Goal: Task Accomplishment & Management: Manage account settings

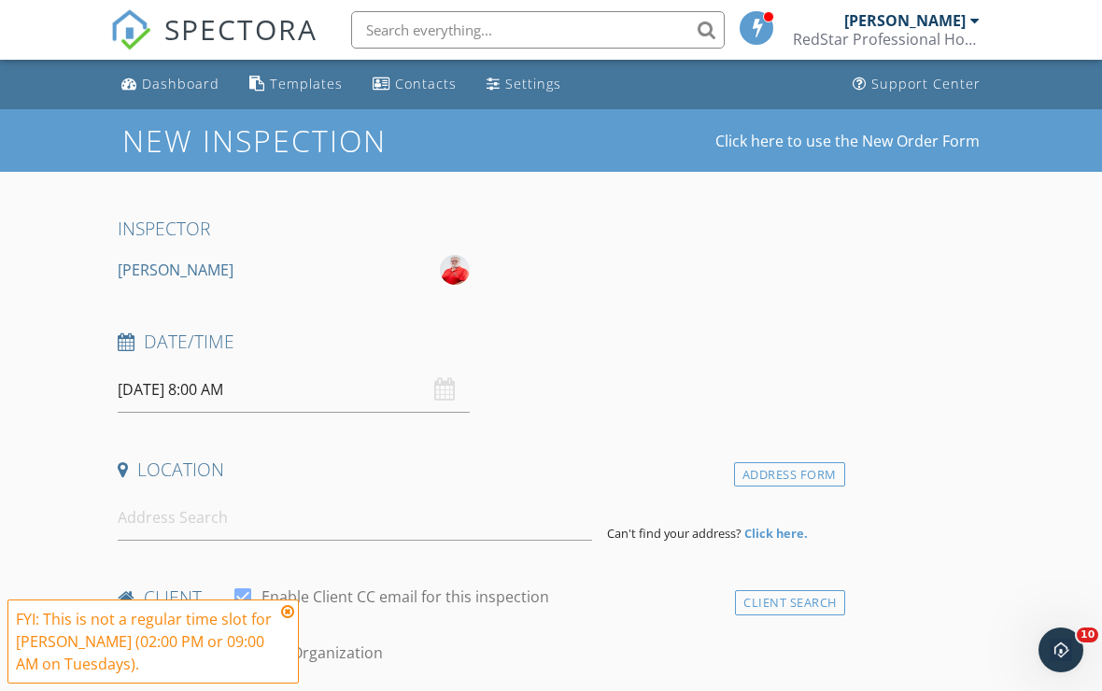
click at [194, 100] on link "Dashboard" at bounding box center [170, 84] width 113 height 35
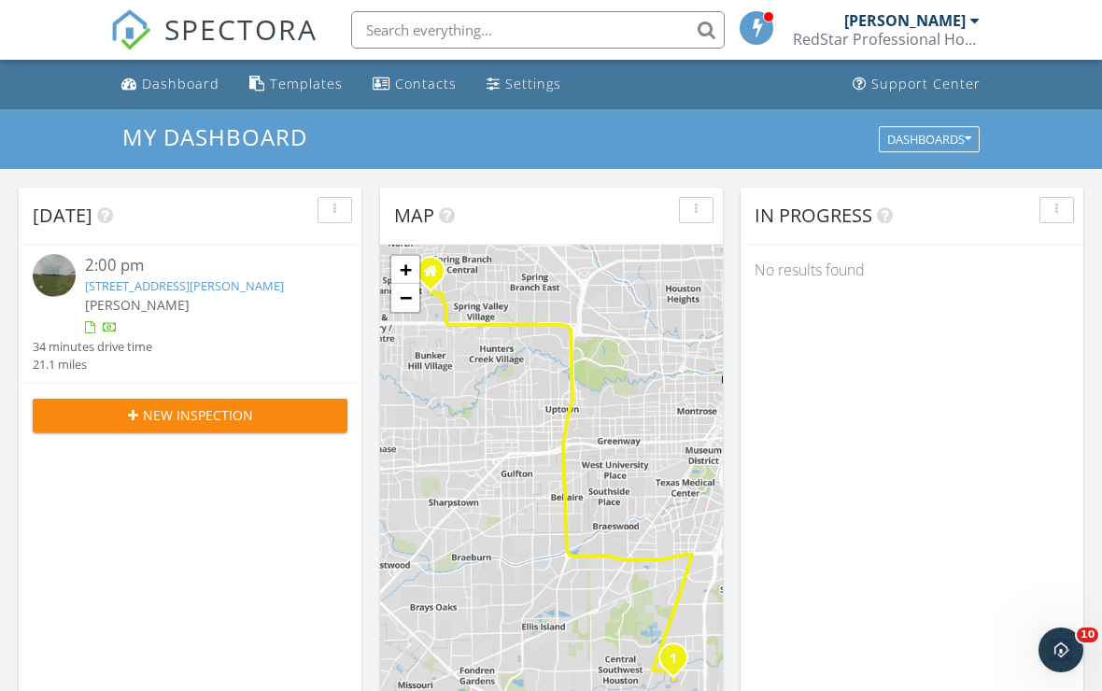
click at [163, 85] on div "Dashboard" at bounding box center [181, 84] width 78 height 18
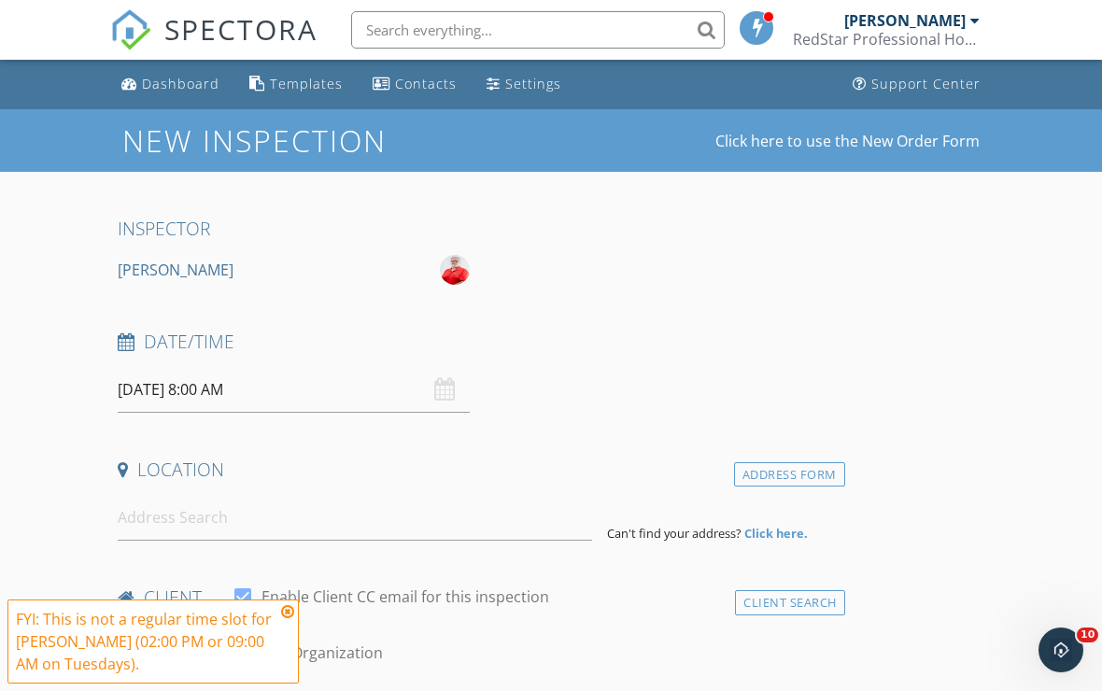
click at [154, 91] on div "Dashboard" at bounding box center [181, 84] width 78 height 18
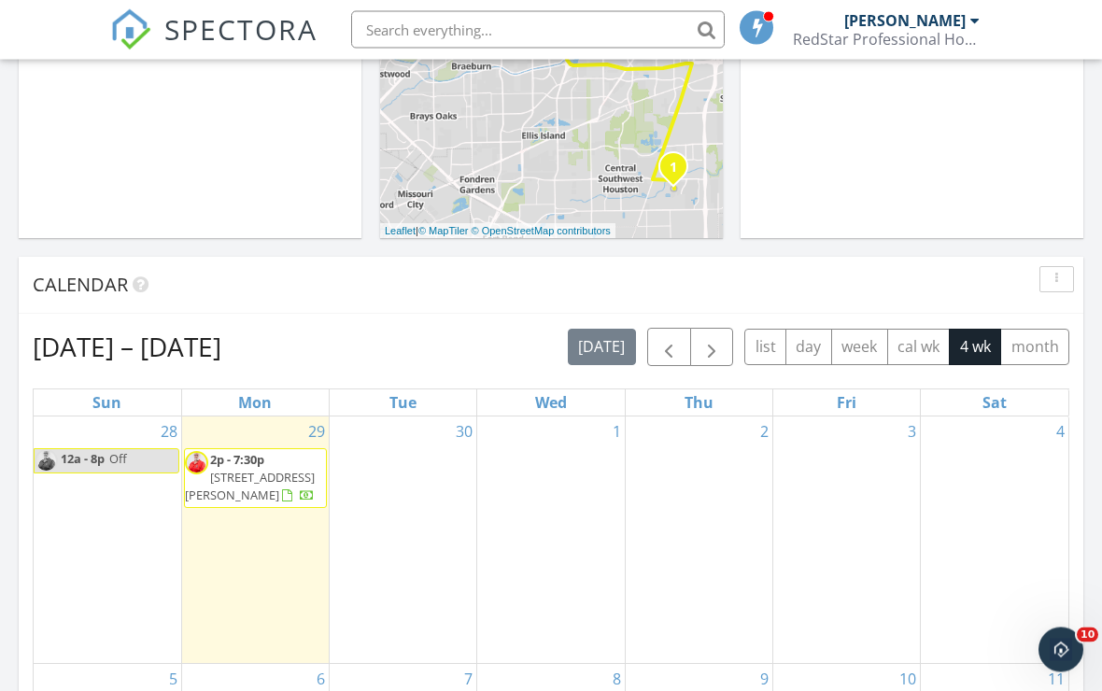
scroll to position [491, 0]
click at [672, 346] on span "button" at bounding box center [668, 347] width 22 height 22
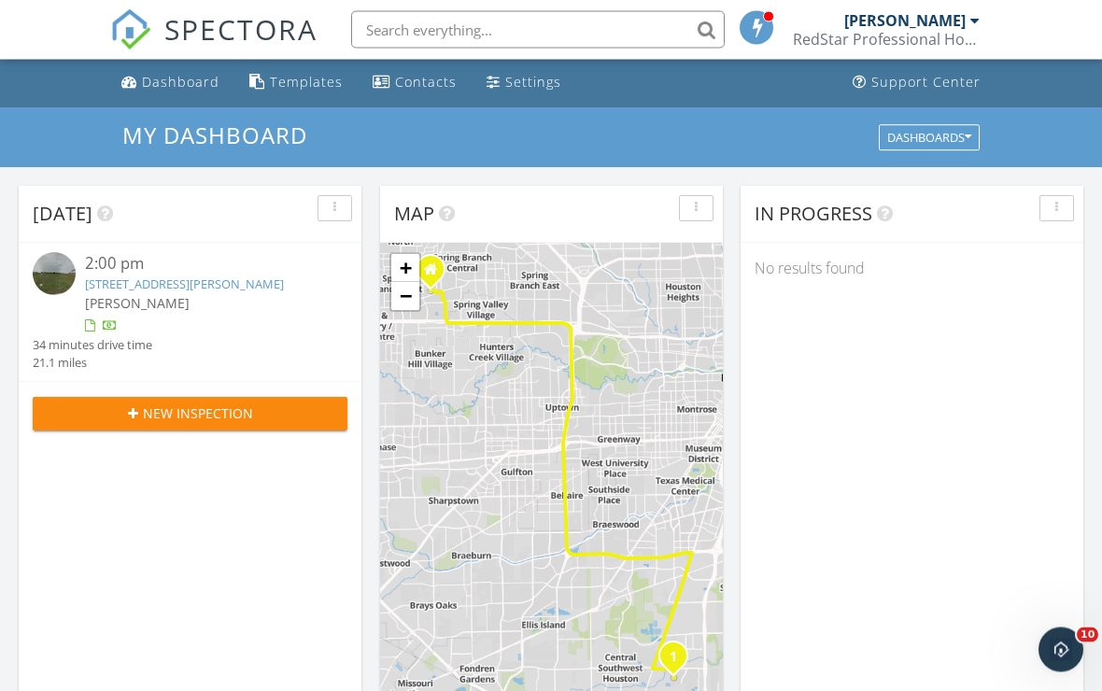
scroll to position [0, 0]
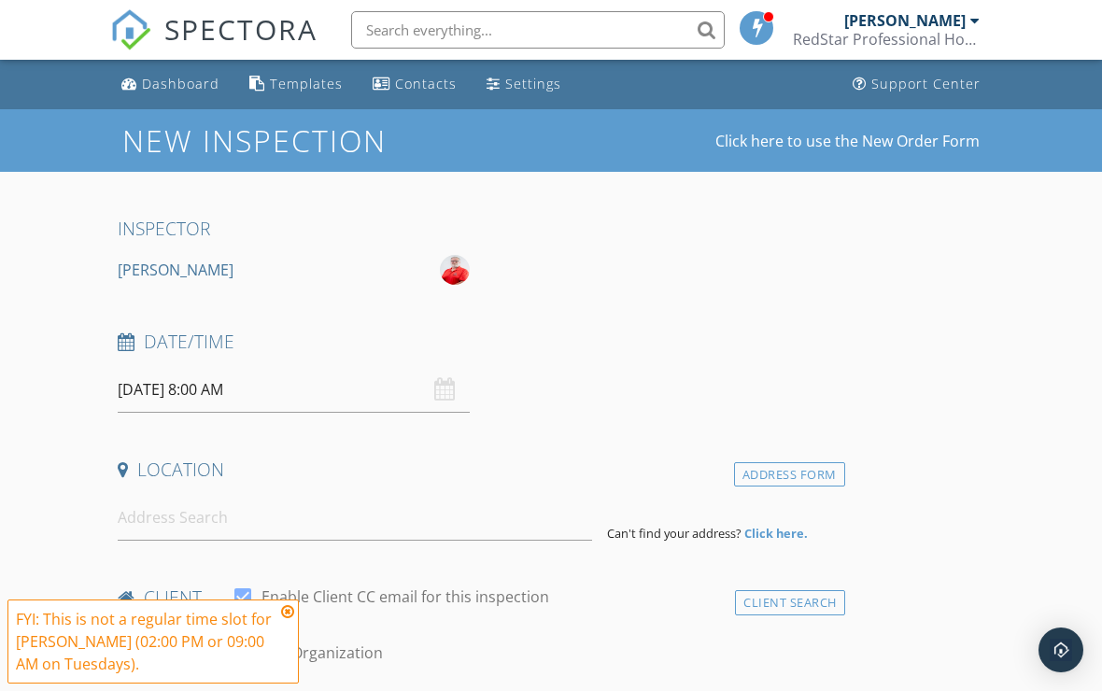
click at [148, 91] on div "Dashboard" at bounding box center [181, 84] width 78 height 18
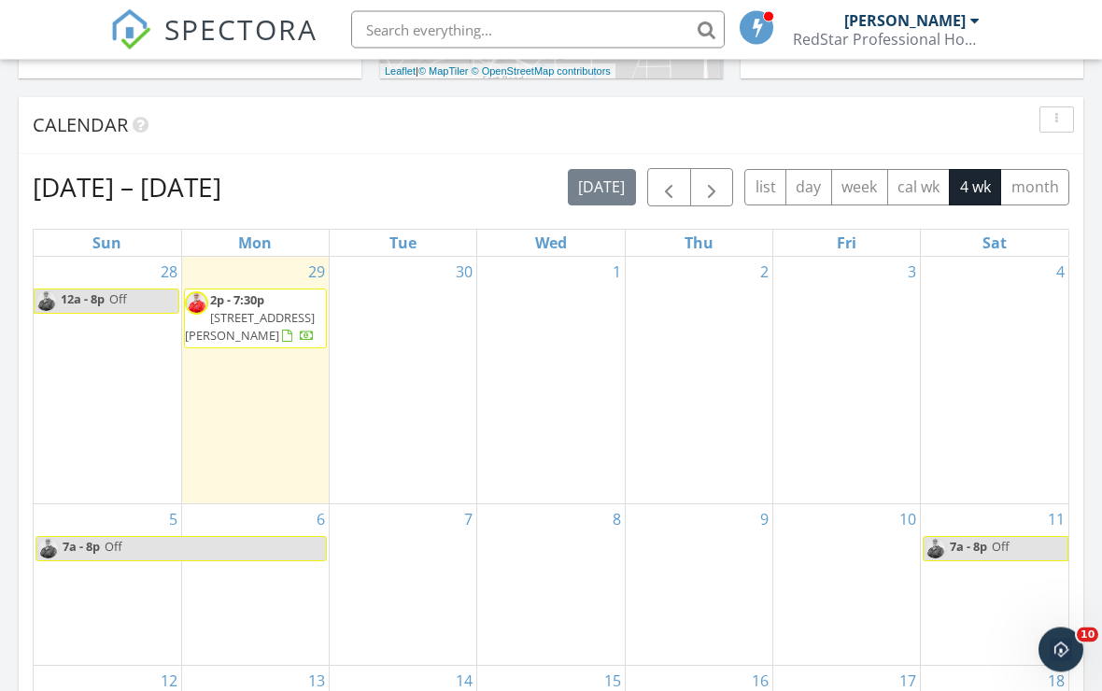
scroll to position [661, 0]
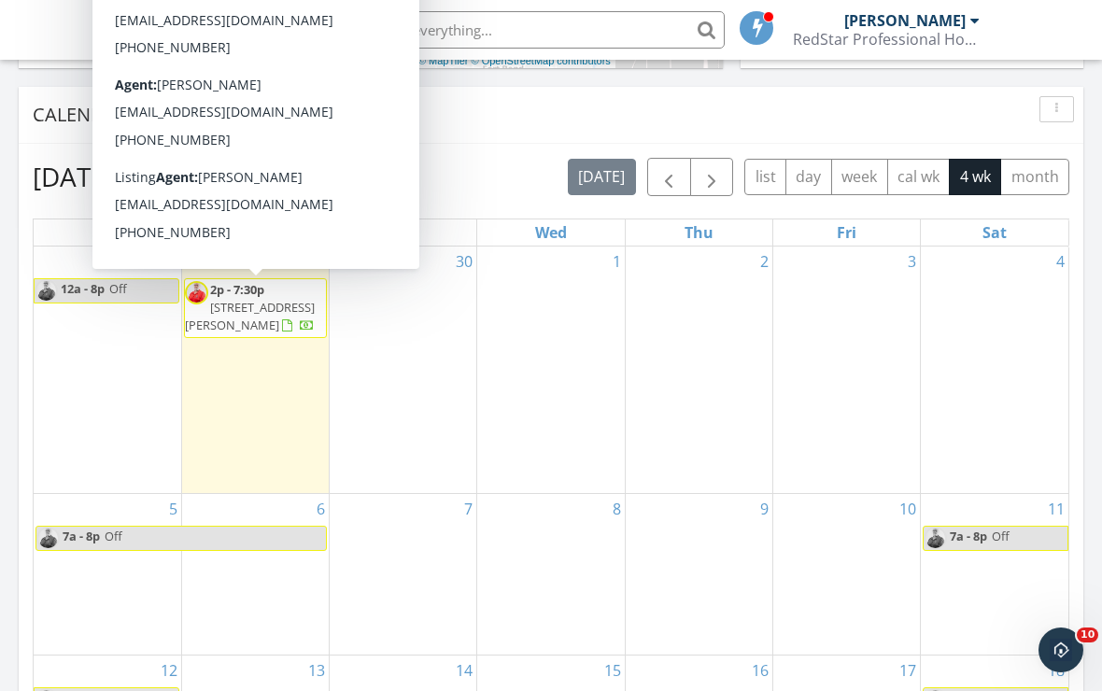
click at [242, 300] on span "[STREET_ADDRESS][PERSON_NAME]" at bounding box center [250, 316] width 130 height 35
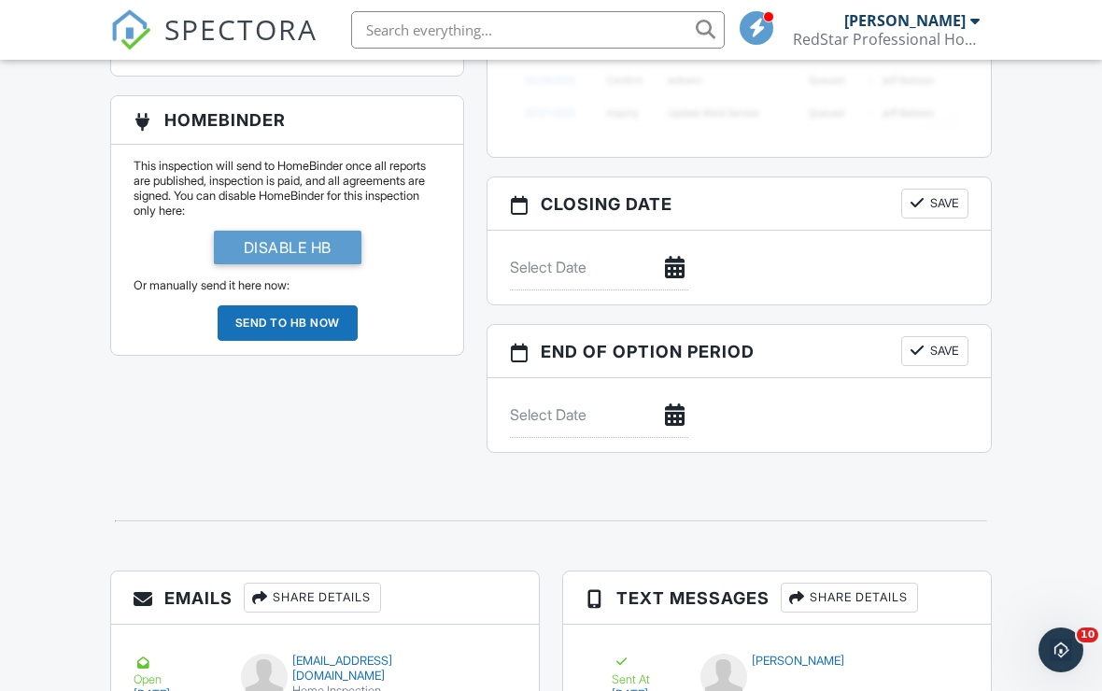
scroll to position [1760, 0]
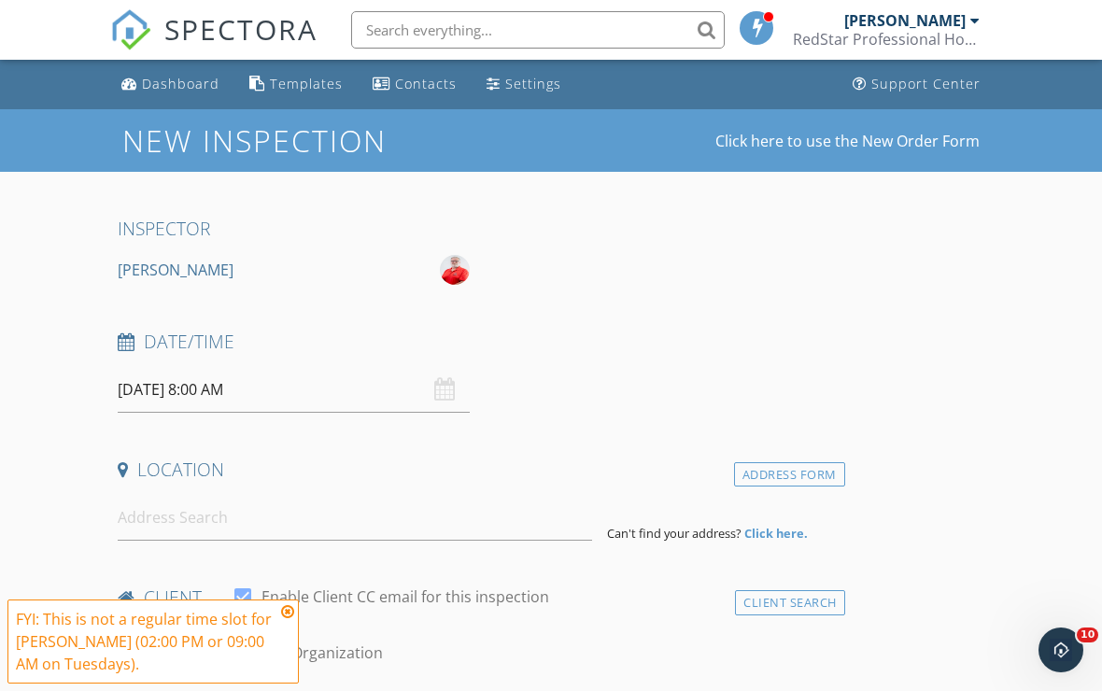
click at [485, 38] on input "text" at bounding box center [538, 29] width 374 height 37
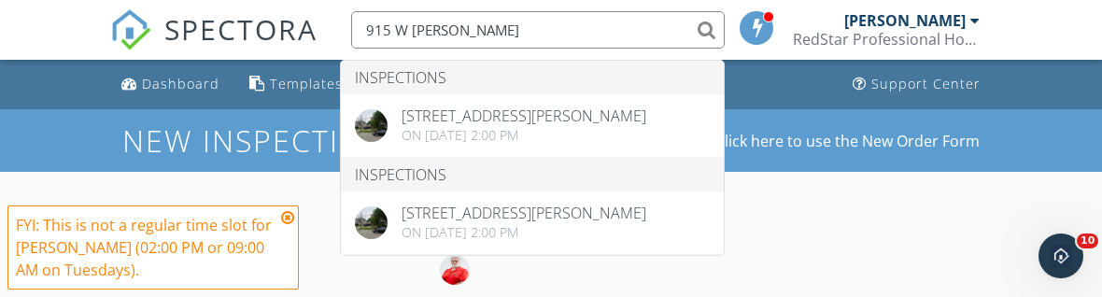
type input "915 W [PERSON_NAME]"
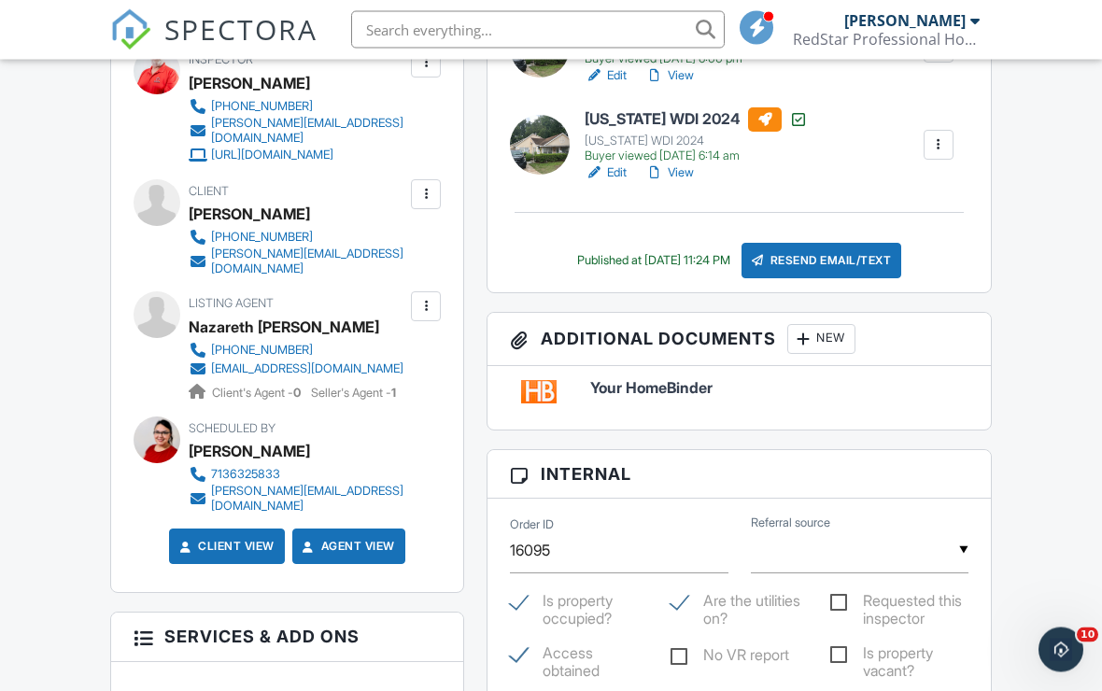
scroll to position [605, 0]
